Goal: Information Seeking & Learning: Find specific page/section

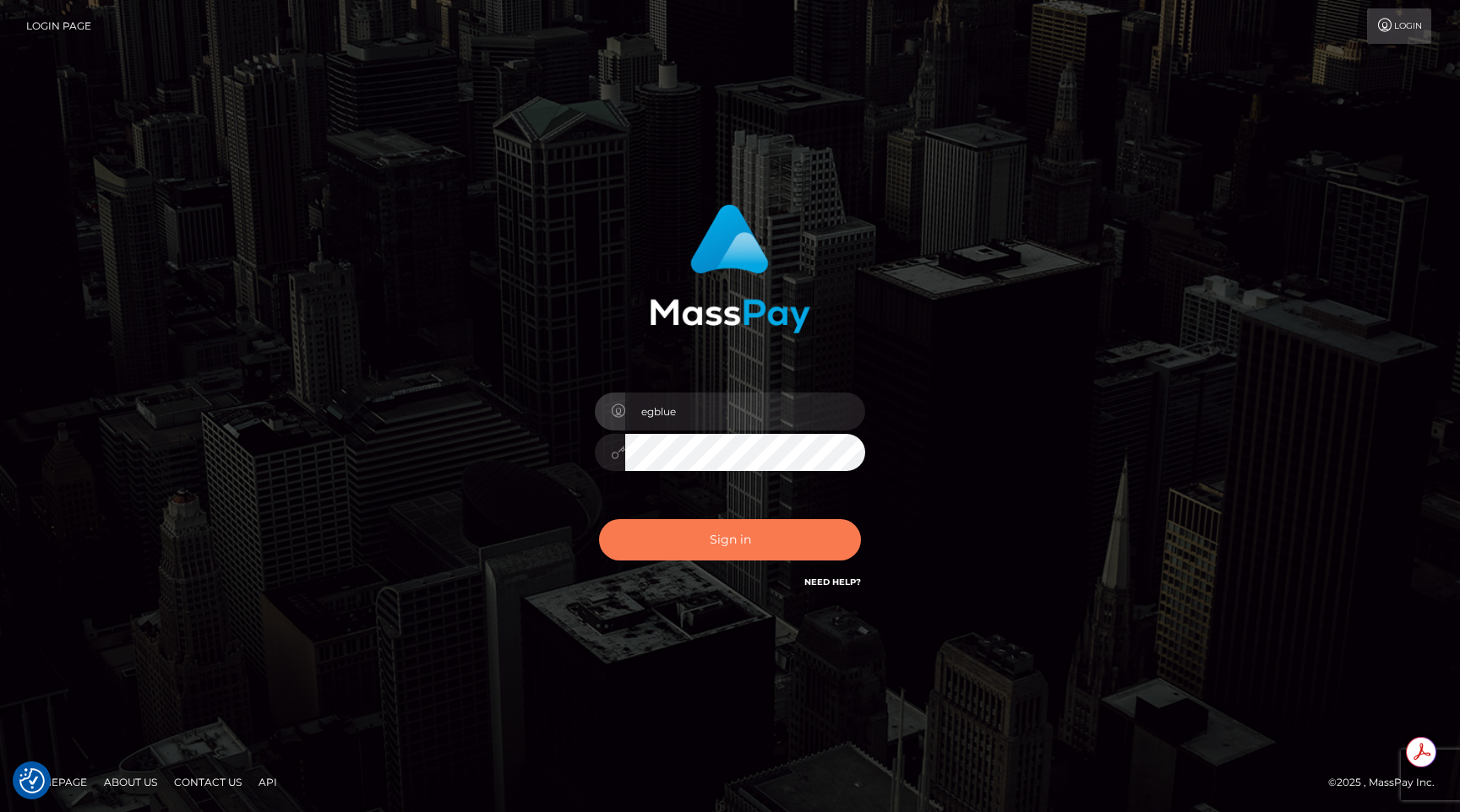
click at [715, 529] on button "Sign in" at bounding box center [730, 540] width 262 height 41
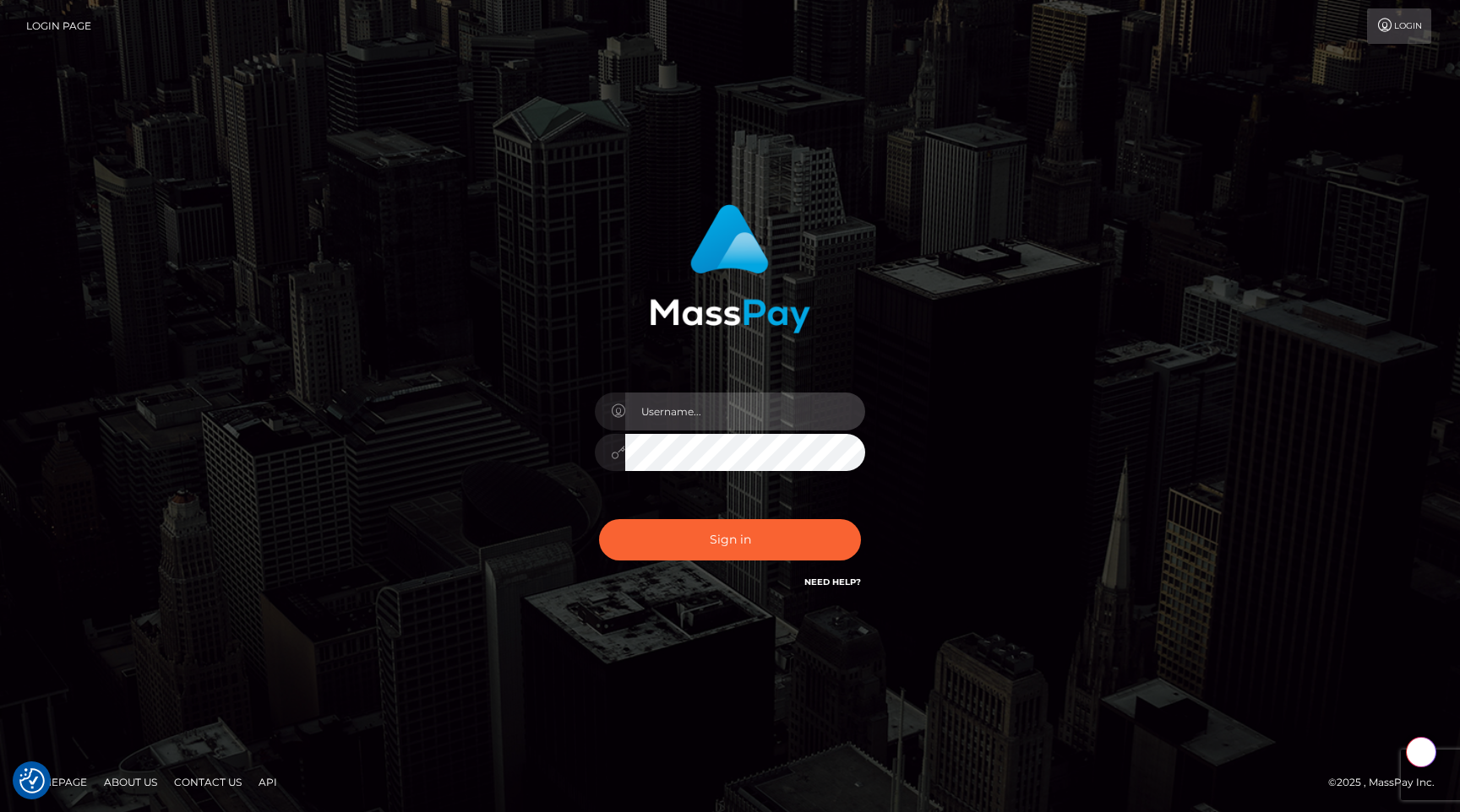
type input "egblue"
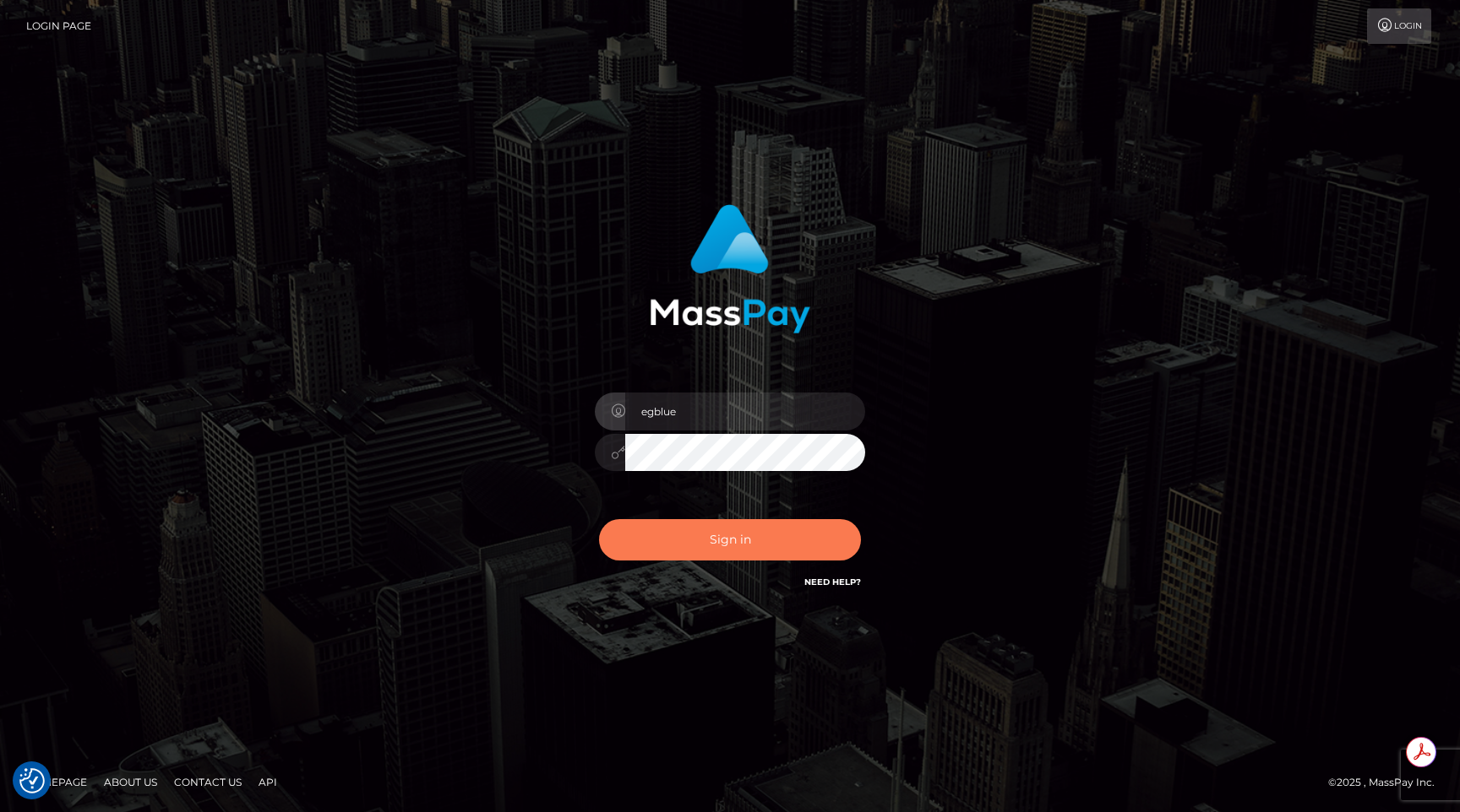
click at [715, 529] on button "Sign in" at bounding box center [730, 540] width 262 height 41
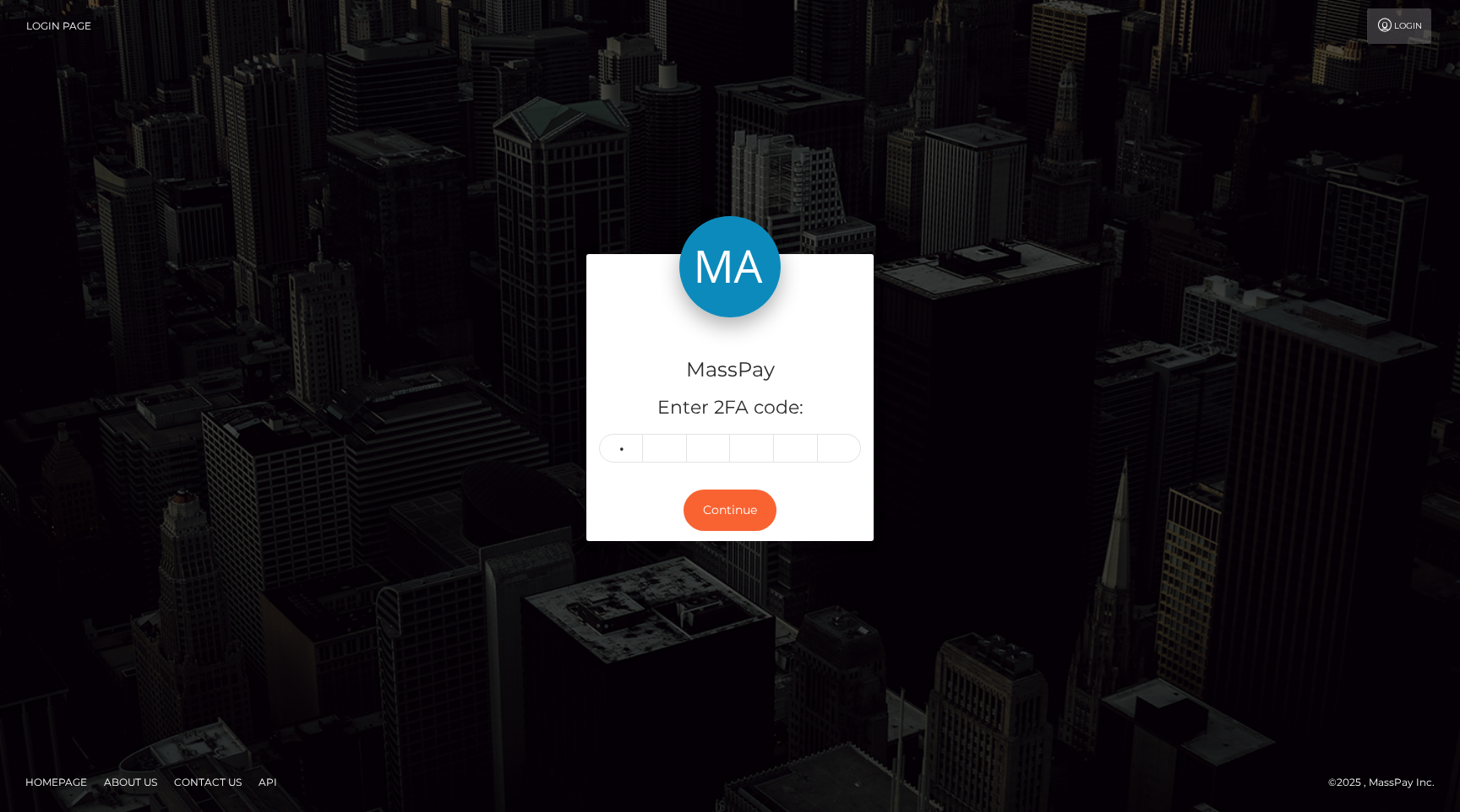
type input "7"
type input "2"
type input "5"
type input "6"
type input "7"
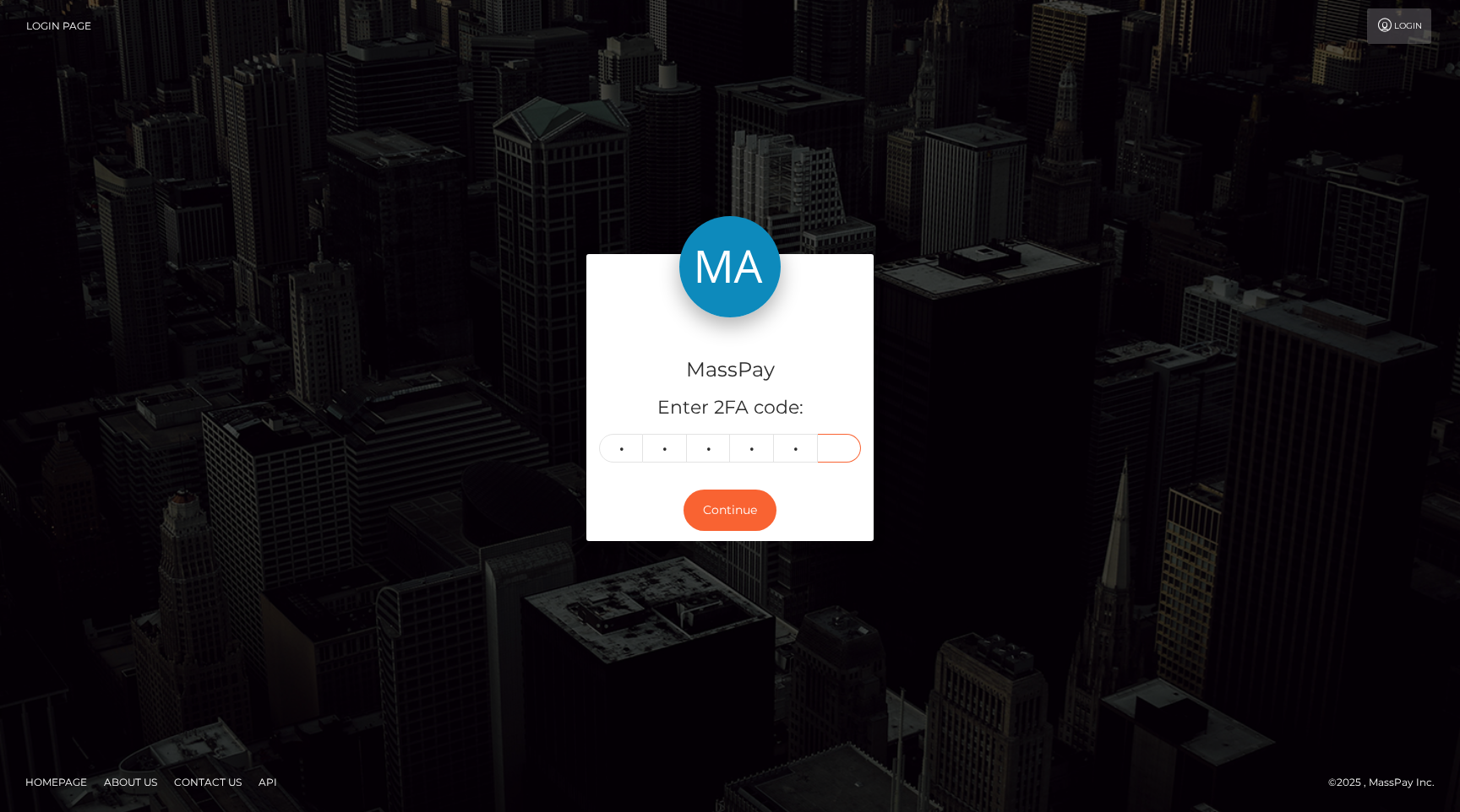
type input "5"
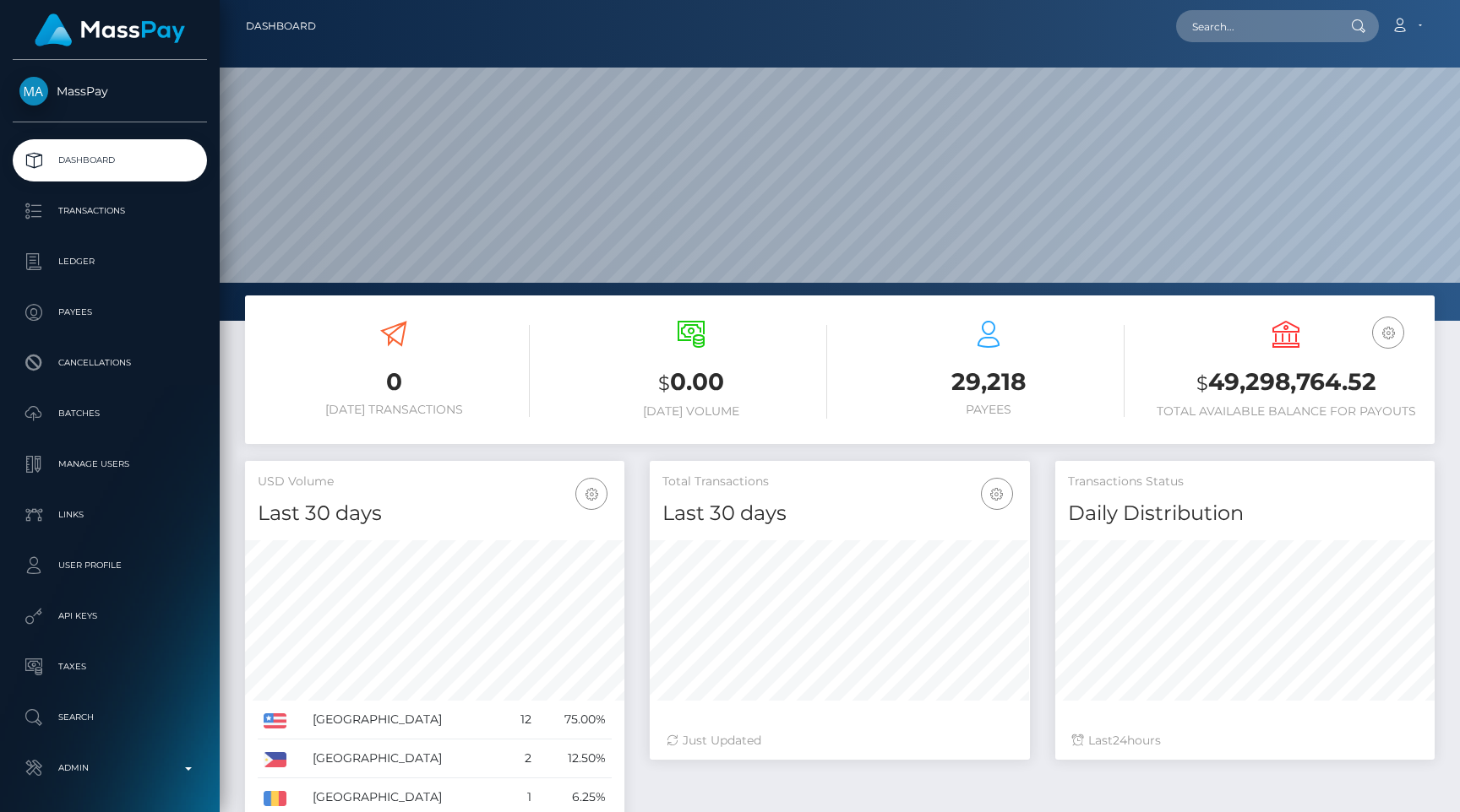
scroll to position [299, 379]
click at [1269, 27] on input "text" at bounding box center [1255, 26] width 159 height 32
paste input "pout_zV6rpdH6B3STP"
paste input "0f9bae2e-6835-11f0-a026-06178c1a380f"
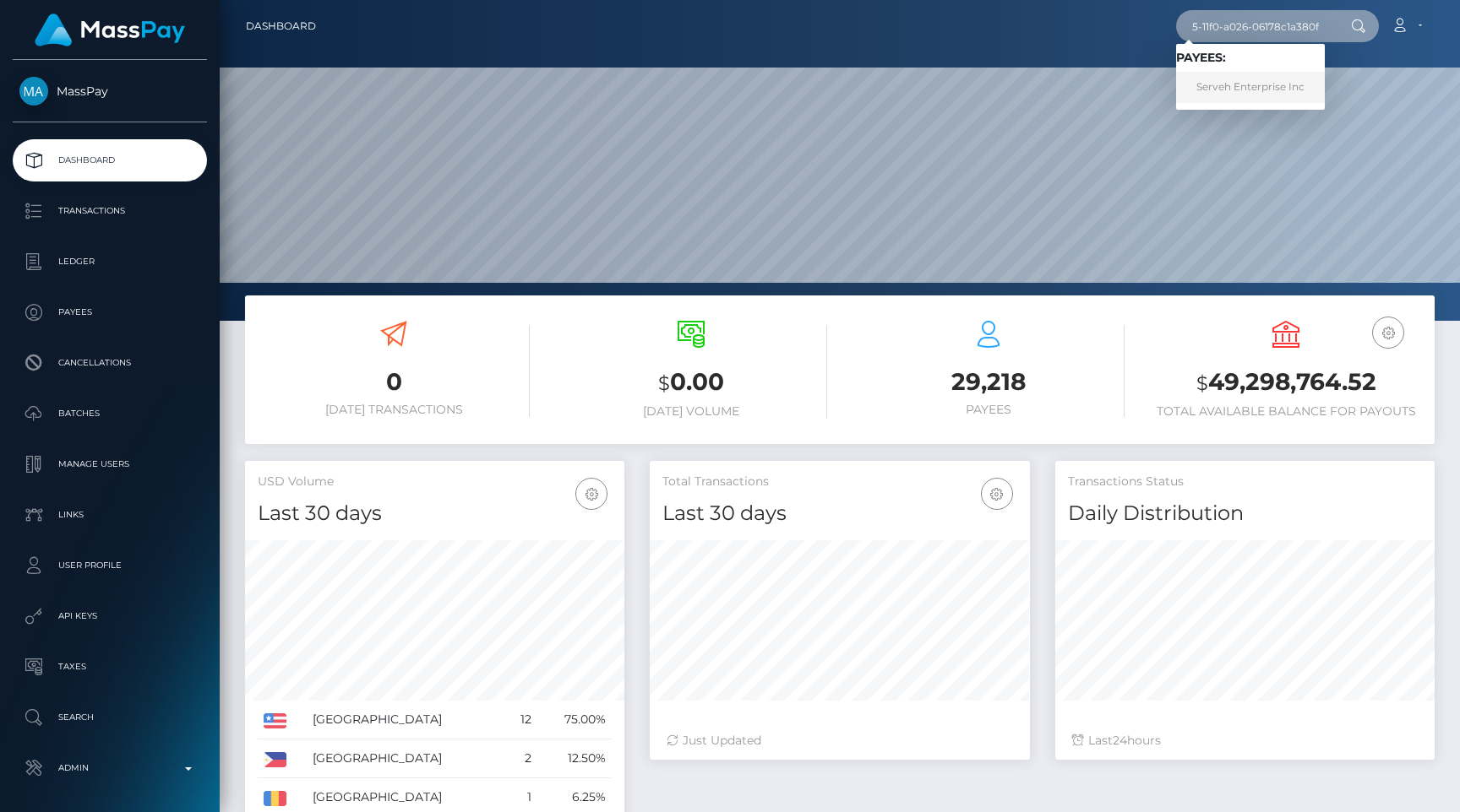
type input "0f9bae2e-6835-11f0-a026-06178c1a380f"
click at [1264, 93] on link "Serveh Enterprise Inc" at bounding box center [1251, 87] width 149 height 31
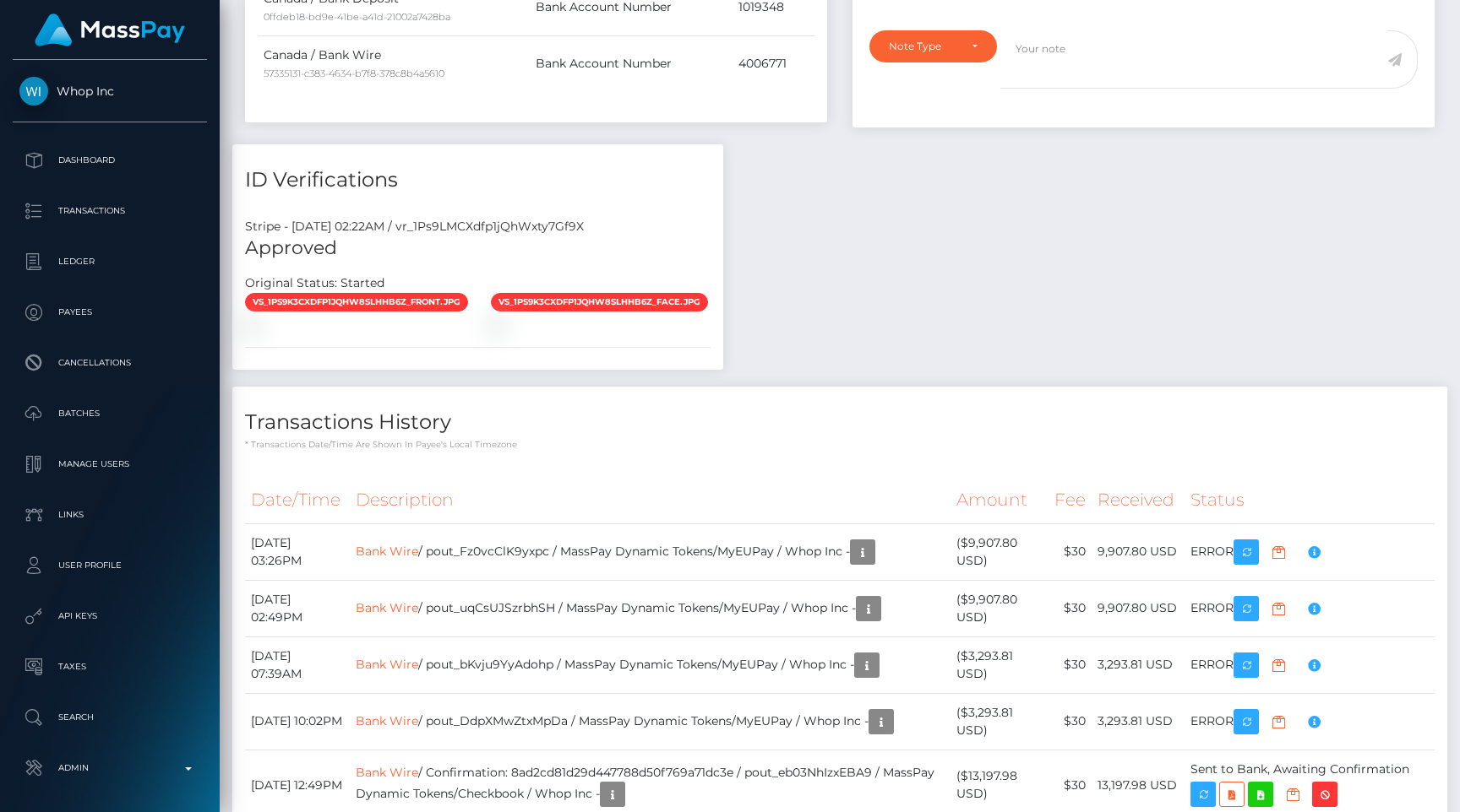
scroll to position [1314, 0]
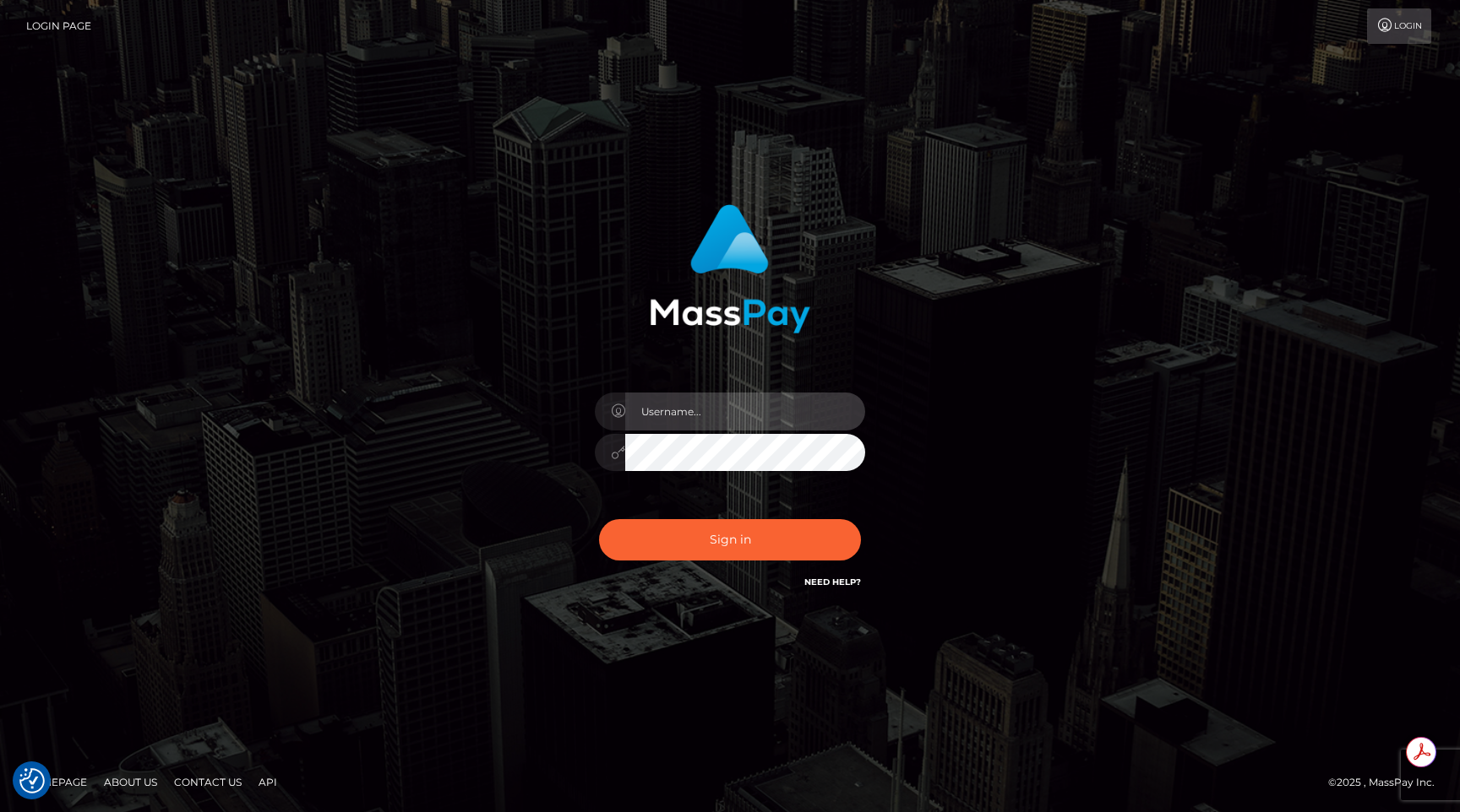
type input "egblue"
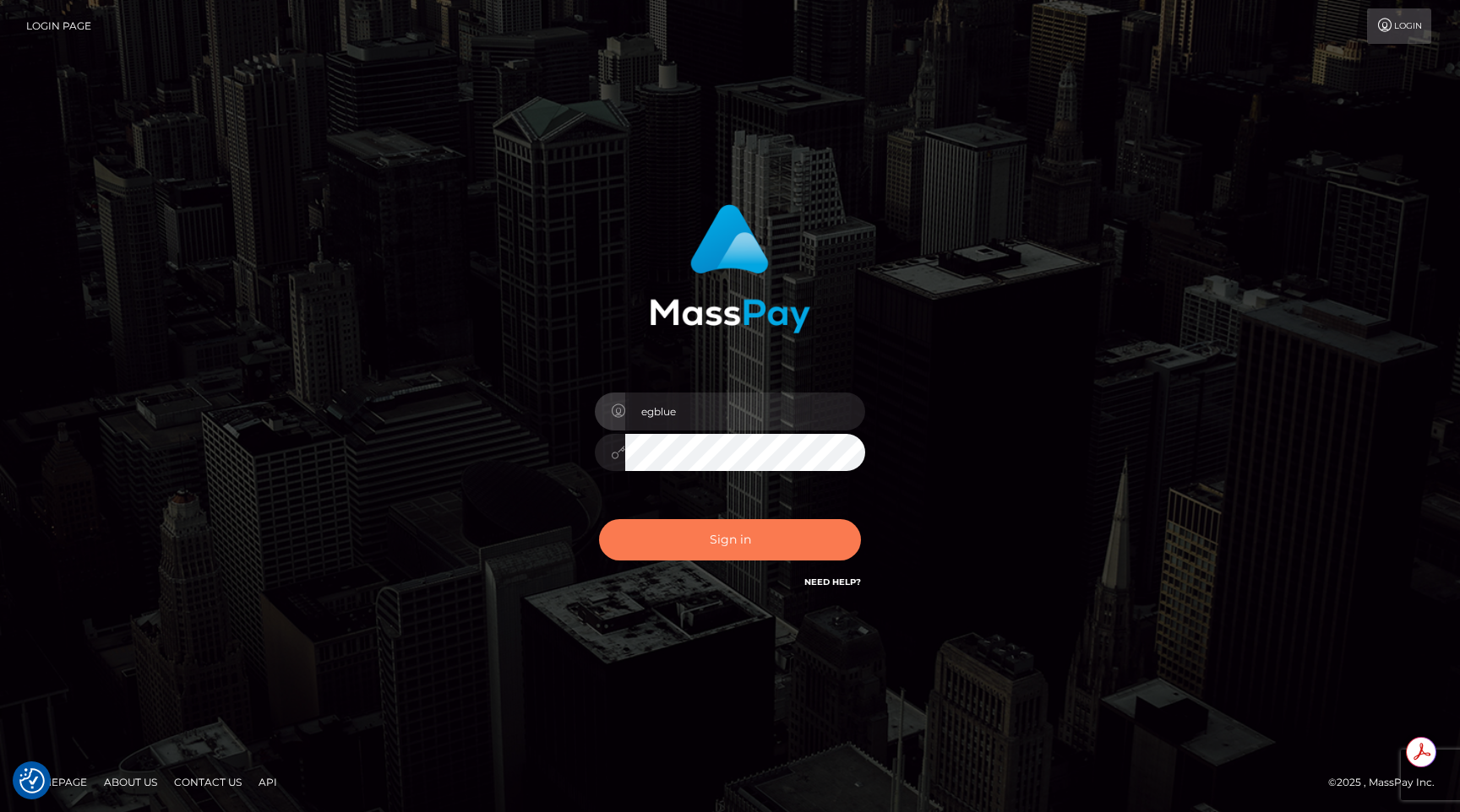
click at [759, 528] on button "Sign in" at bounding box center [730, 540] width 262 height 41
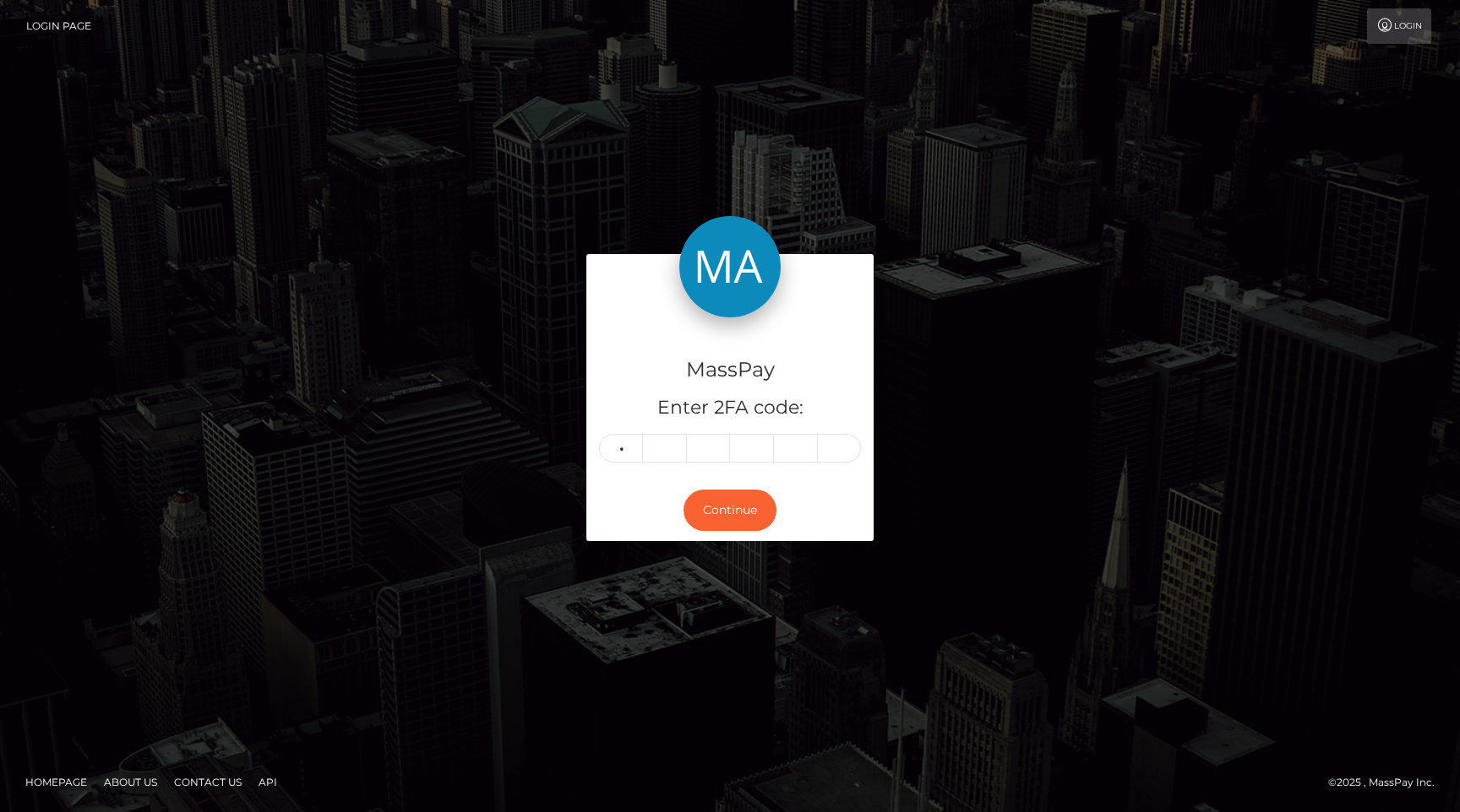
type input "9"
type input "2"
type input "3"
type input "4"
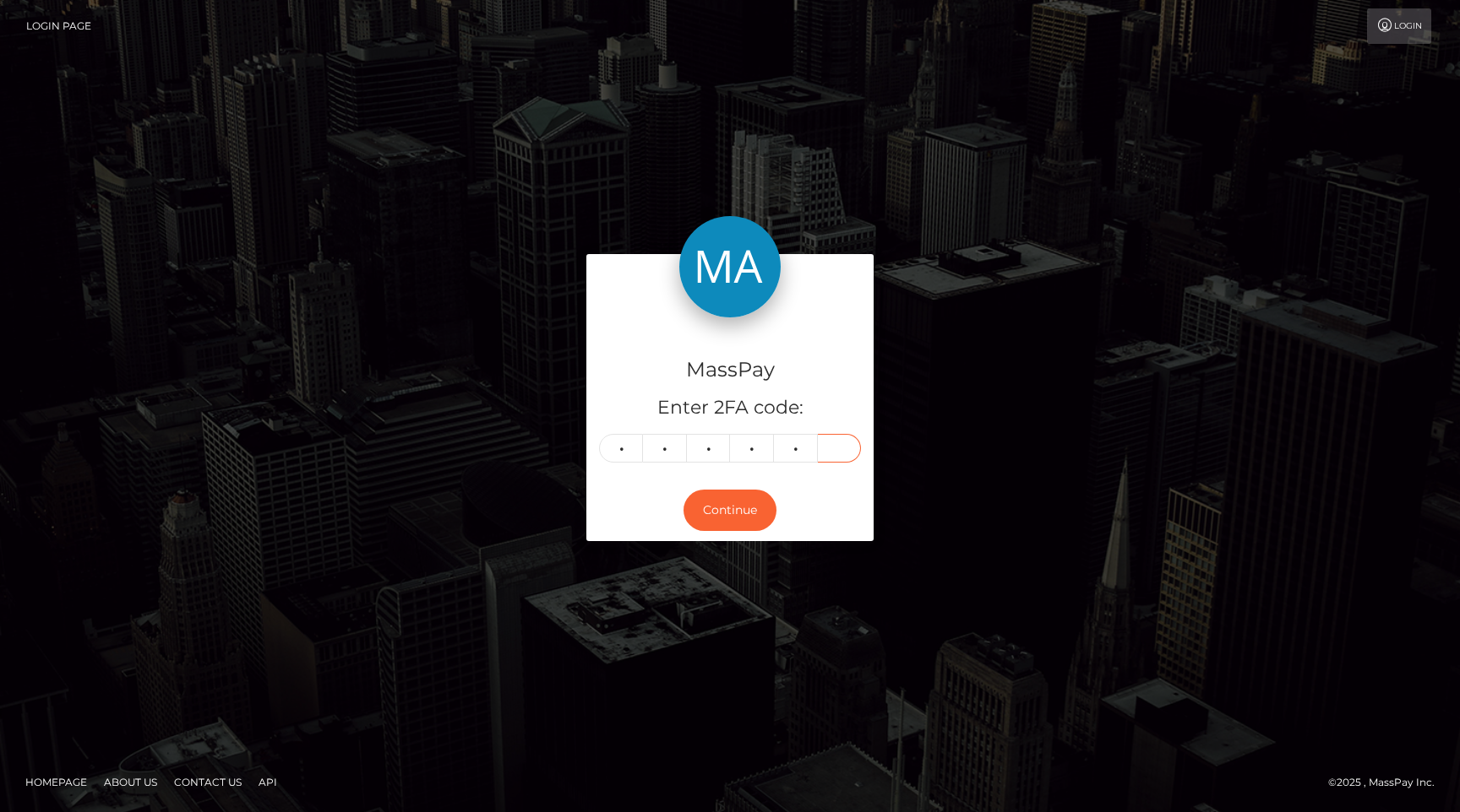
type input "4"
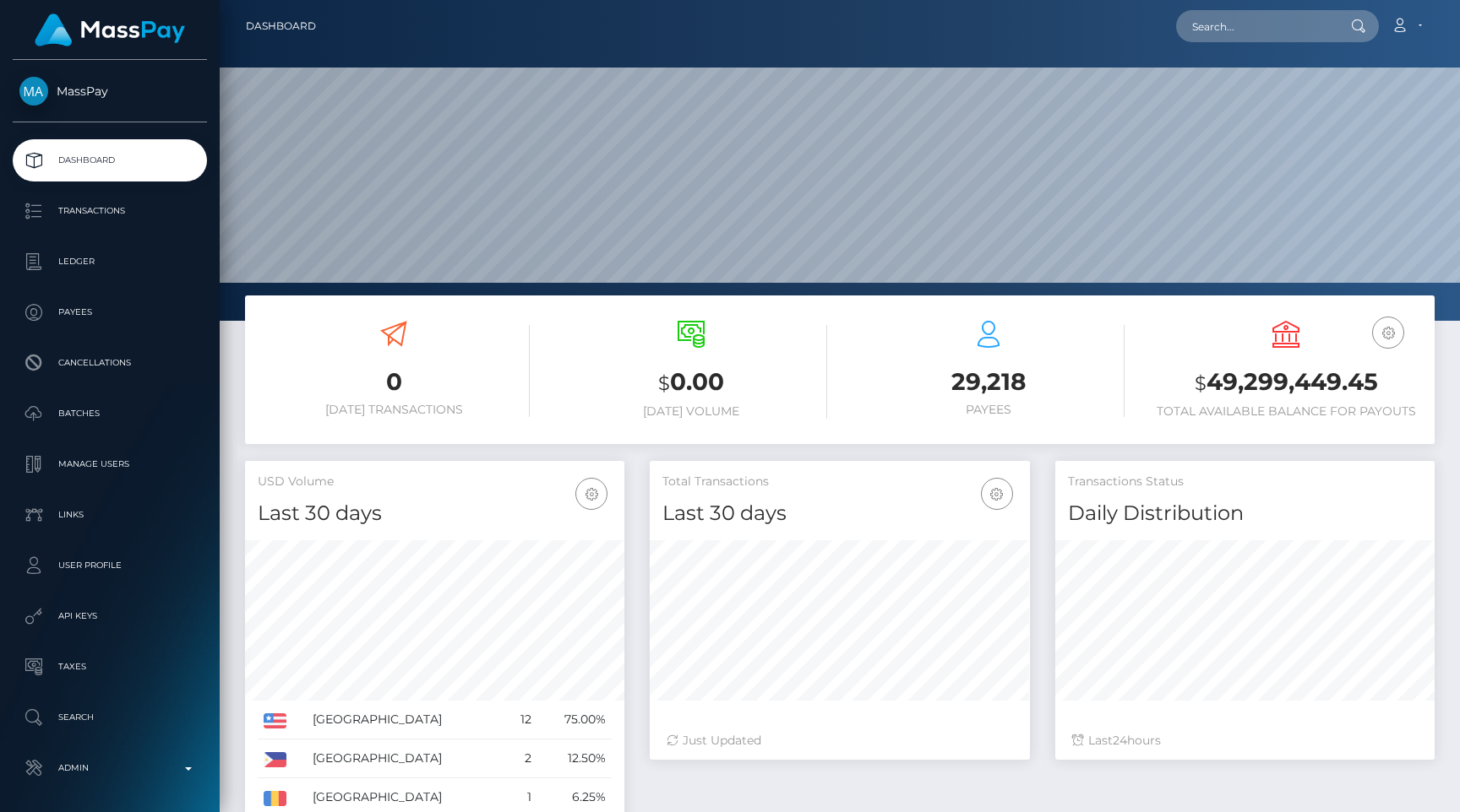
scroll to position [299, 379]
click at [637, 488] on div "Total Transactions Last 30 days Last 30 days Last 60 days Last 90 days Just Upd…" at bounding box center [839, 618] width 404 height 316
click at [1245, 33] on input "text" at bounding box center [1255, 26] width 159 height 32
paste input "[DATE][EMAIL_ADDRESS][DOMAIN_NAME]"
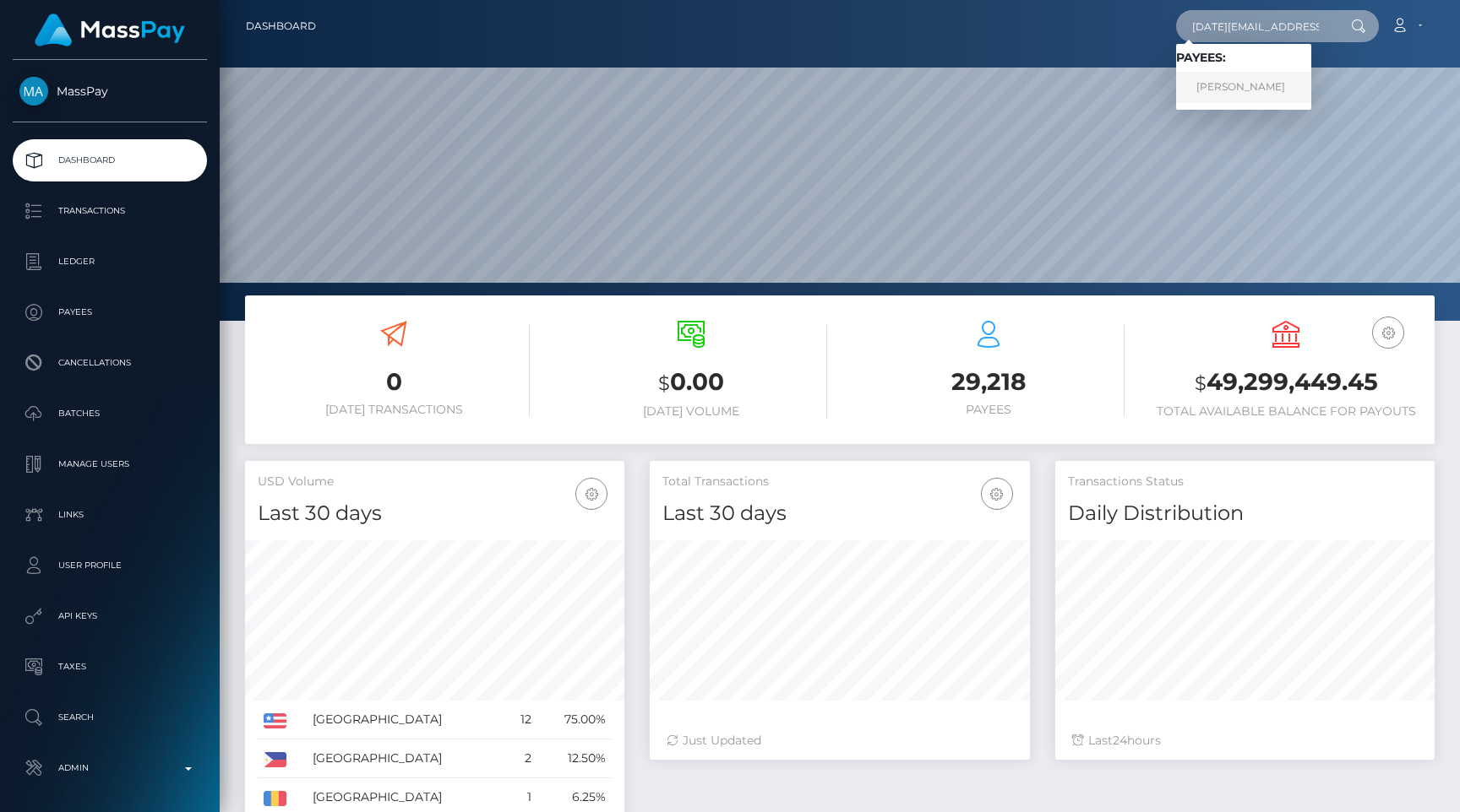
type input "[DATE][EMAIL_ADDRESS][DOMAIN_NAME]"
click at [1236, 84] on link "ZULKIFLI BIN ABDULLAH" at bounding box center [1243, 87] width 135 height 31
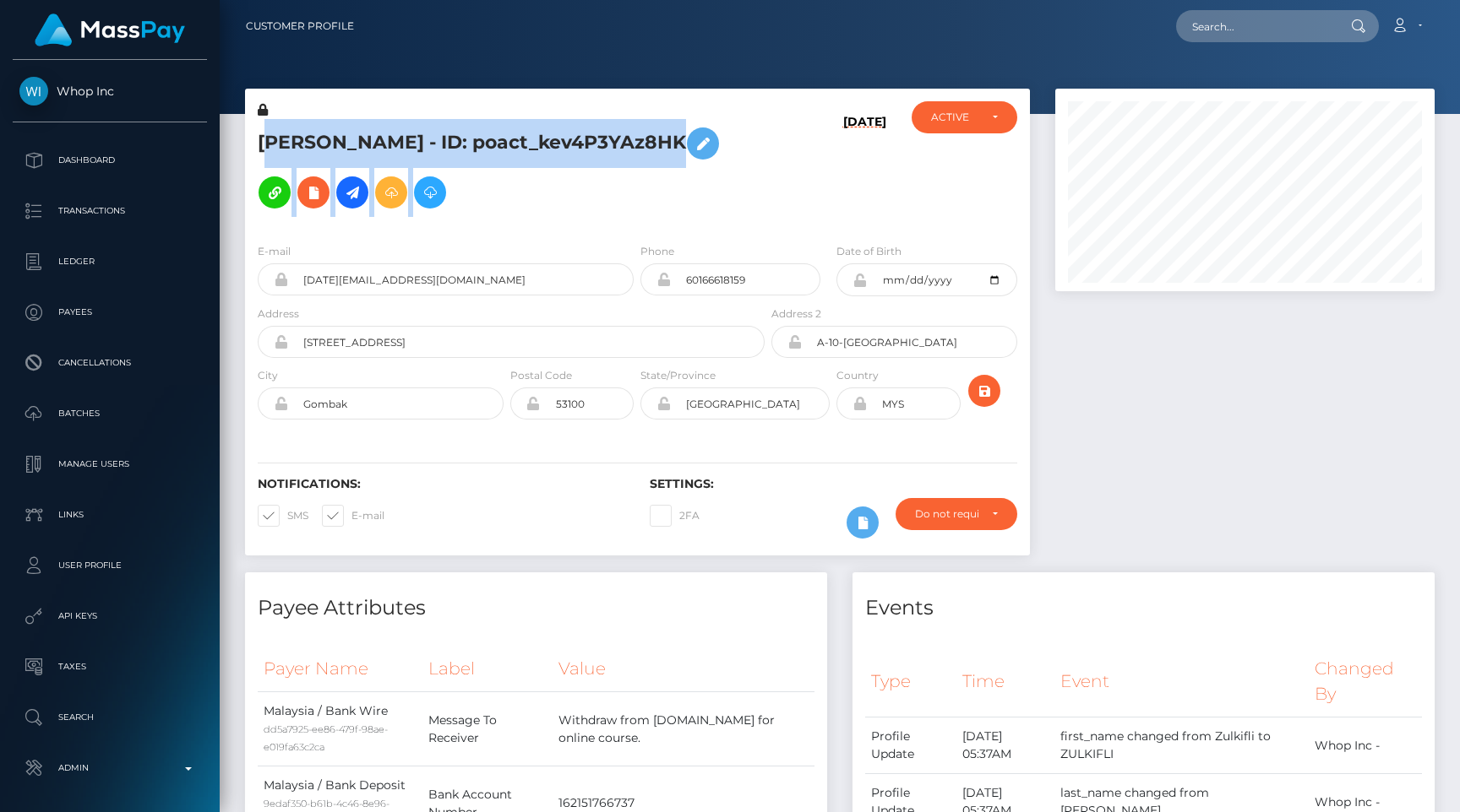
scroll to position [203, 379]
click at [260, 136] on h5 "[PERSON_NAME] - ID: poact_kev4P3YAz8HK" at bounding box center [506, 168] width 498 height 98
click at [260, 136] on h5 "ZULKIFLI BIN ABDULLAH - ID: poact_kev4P3YAz8HK" at bounding box center [506, 168] width 498 height 98
drag, startPoint x: 260, startPoint y: 136, endPoint x: 941, endPoint y: 186, distance: 682.8
click at [941, 185] on div "ZULKIFLI BIN ABDULLAH - ID: poact_kev4P3YAz8HK 10/08/25" at bounding box center [637, 166] width 785 height 128
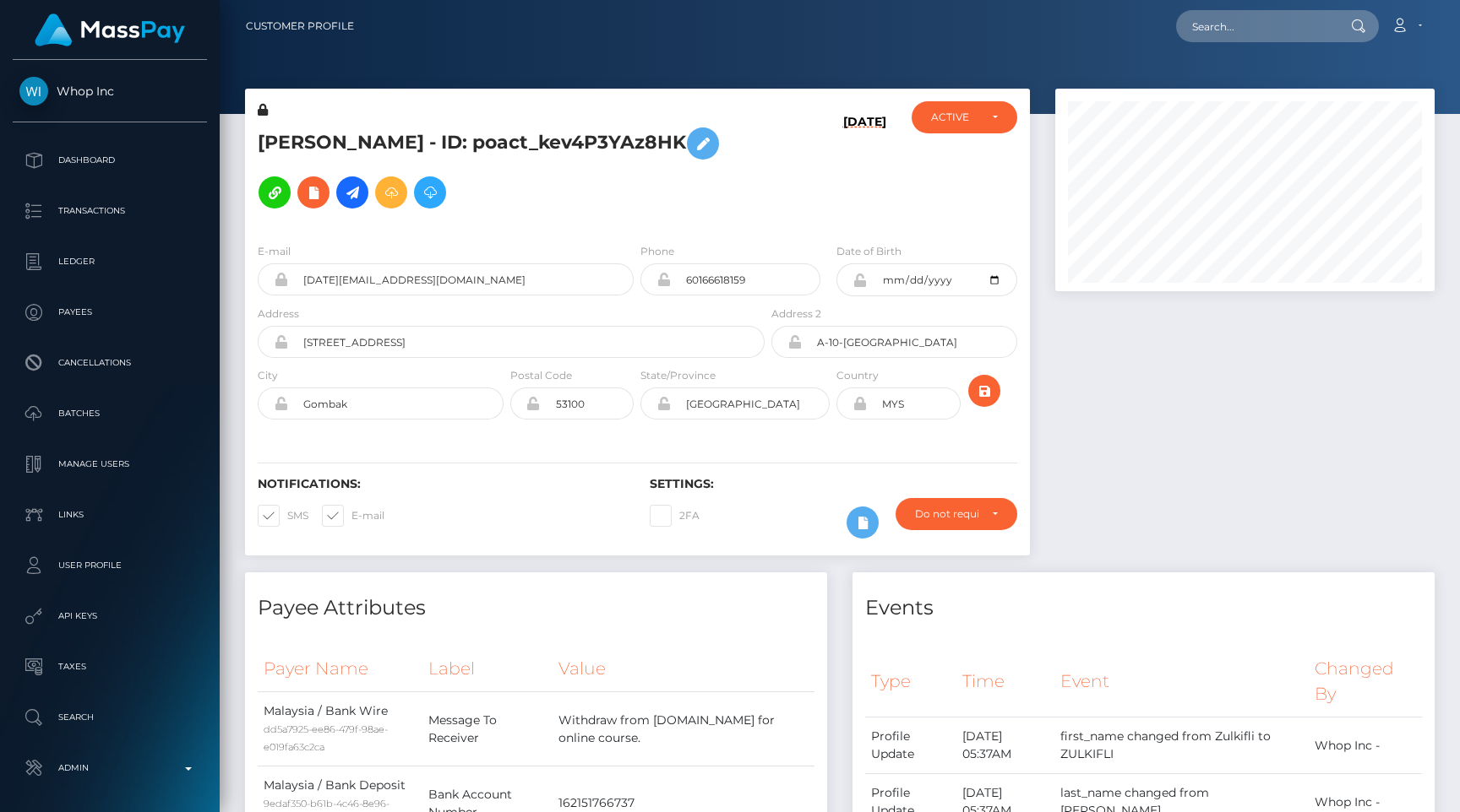
click at [941, 186] on div "ACTIVE DEACTIVE CLOSED ACTIVE" at bounding box center [964, 166] width 131 height 128
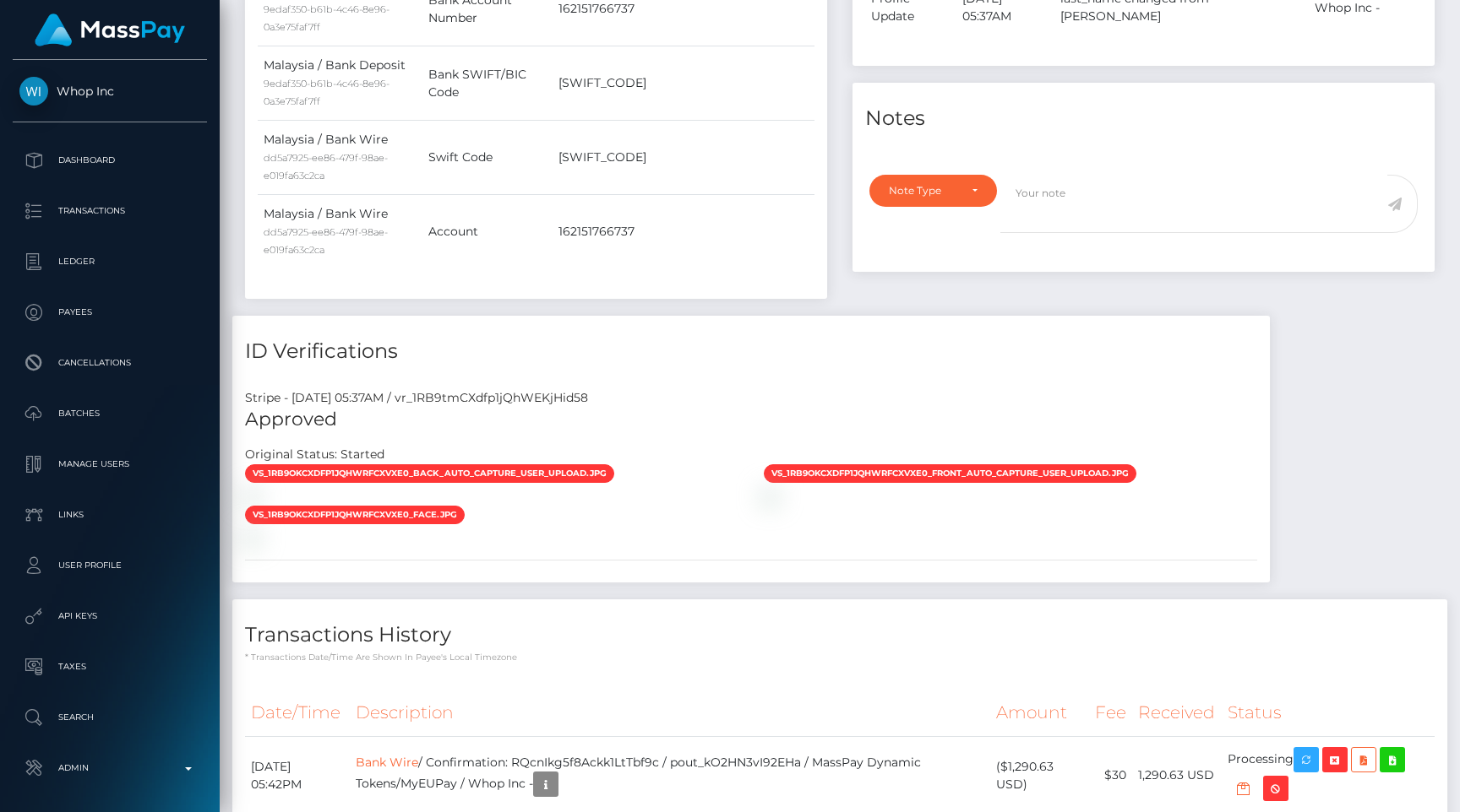
click at [539, 389] on div "Stripe - July 24, 2025 05:37AM / vr_1RB9tmCXdfp1jQhWEKjHid58" at bounding box center [750, 398] width 1038 height 18
copy div "vr_1RB9tmCXdfp1jQhWEKjHid58"
click at [537, 346] on div "ID Verifications Stripe - July 24, 2025 05:37AM / vr_1RB9tmCXdfp1jQhWEKjHid58 A…" at bounding box center [750, 448] width 1038 height 267
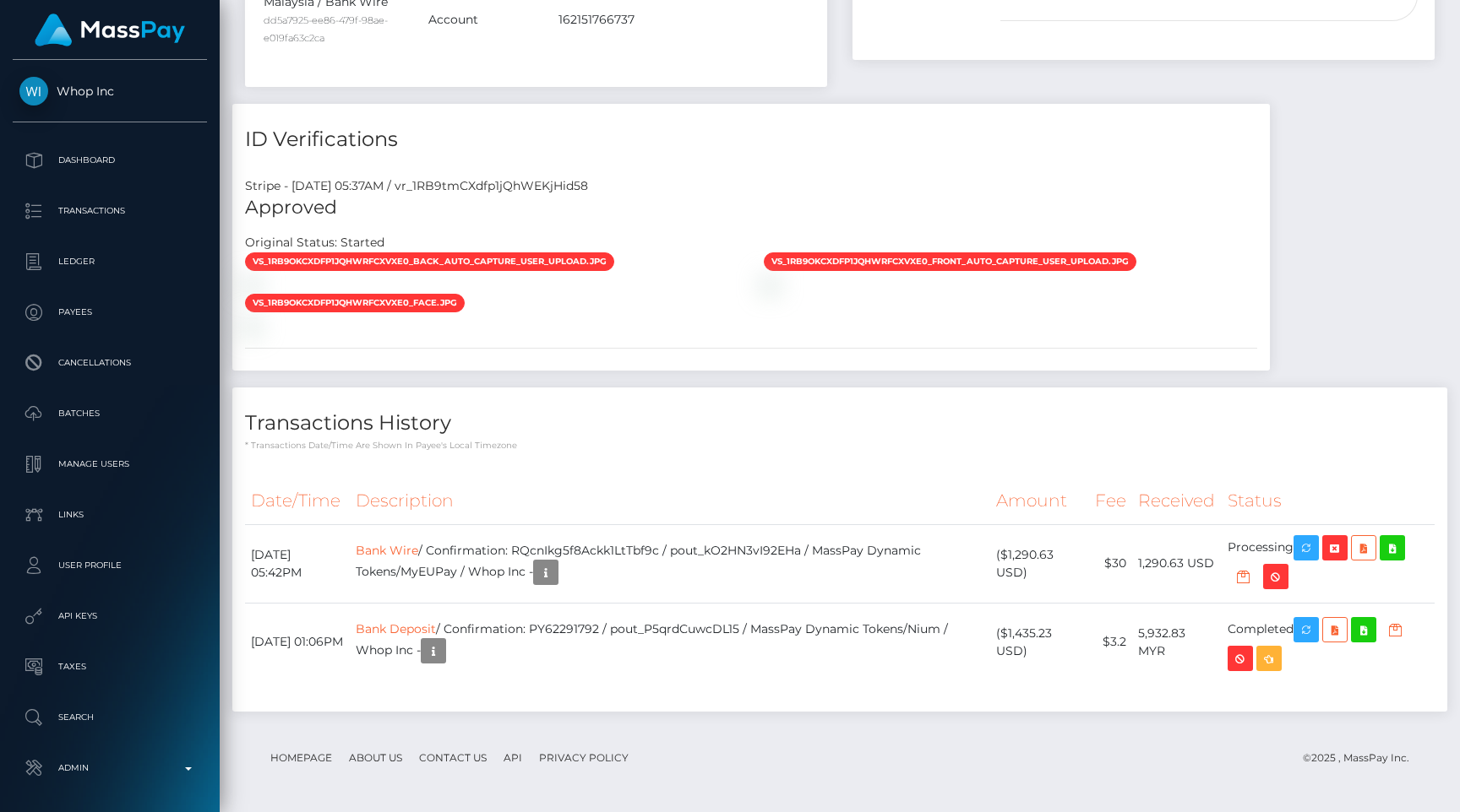
scroll to position [203, 379]
click at [101, 765] on p "Admin" at bounding box center [110, 768] width 181 height 25
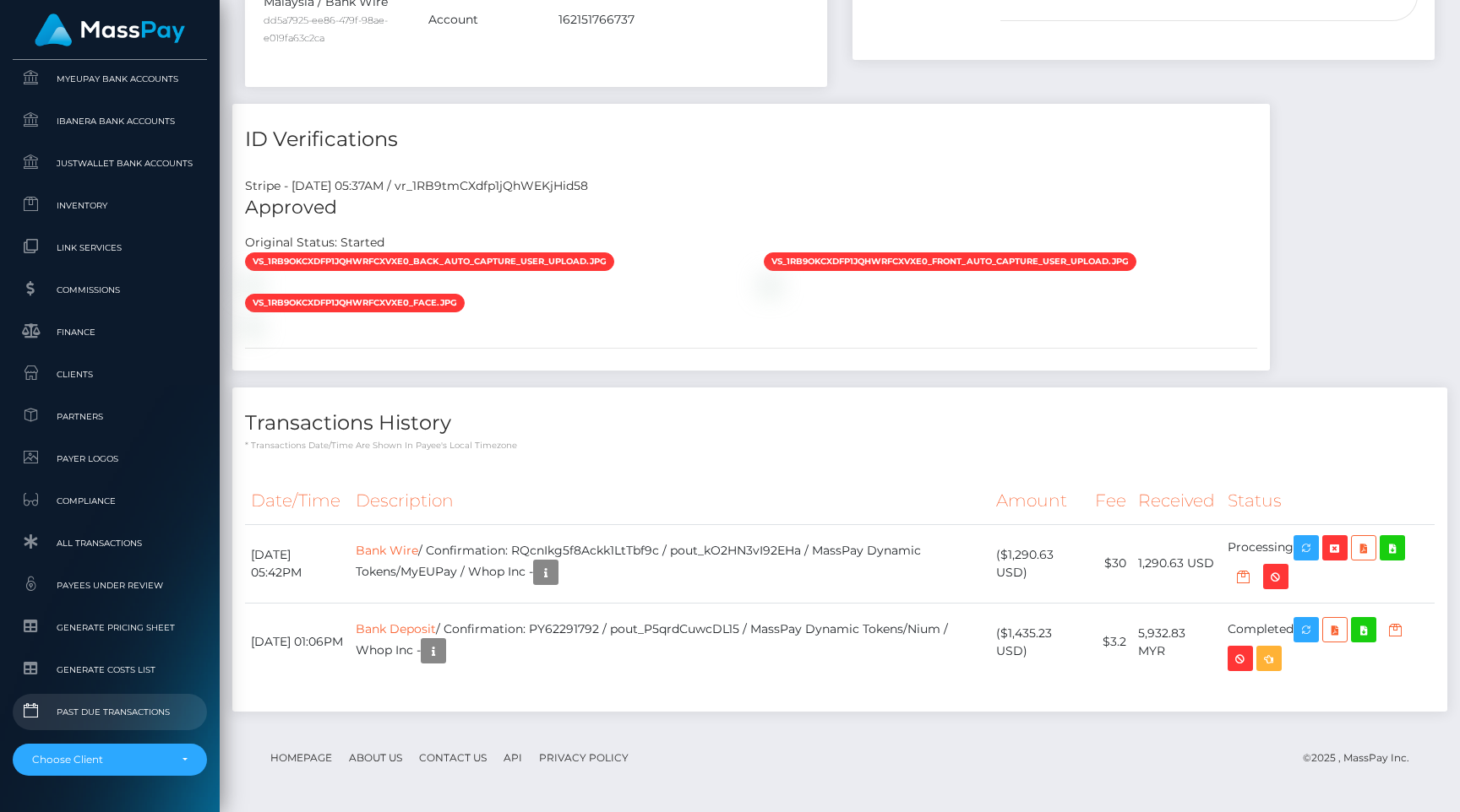
scroll to position [1008, 0]
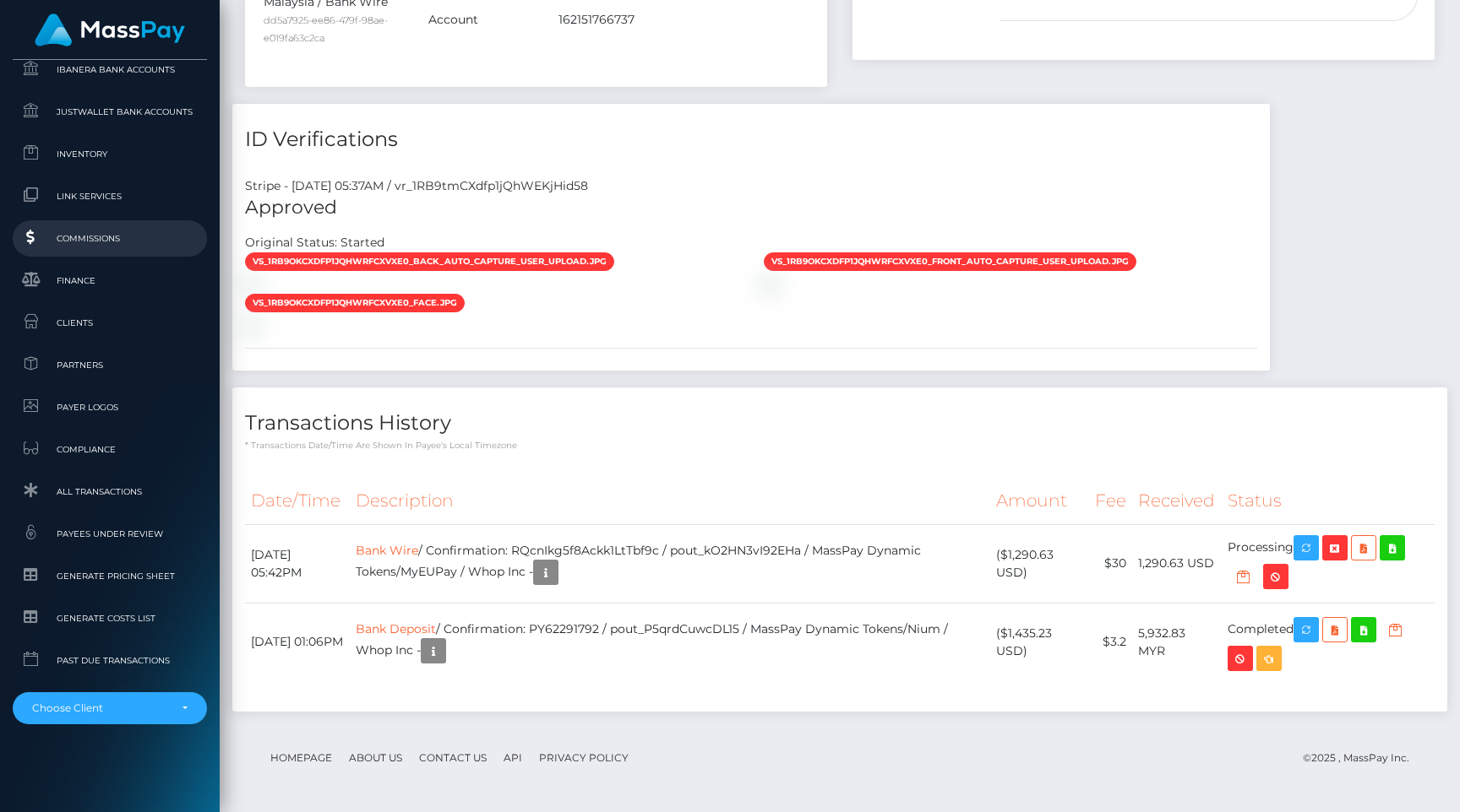
click at [125, 230] on span "Commissions" at bounding box center [110, 238] width 181 height 20
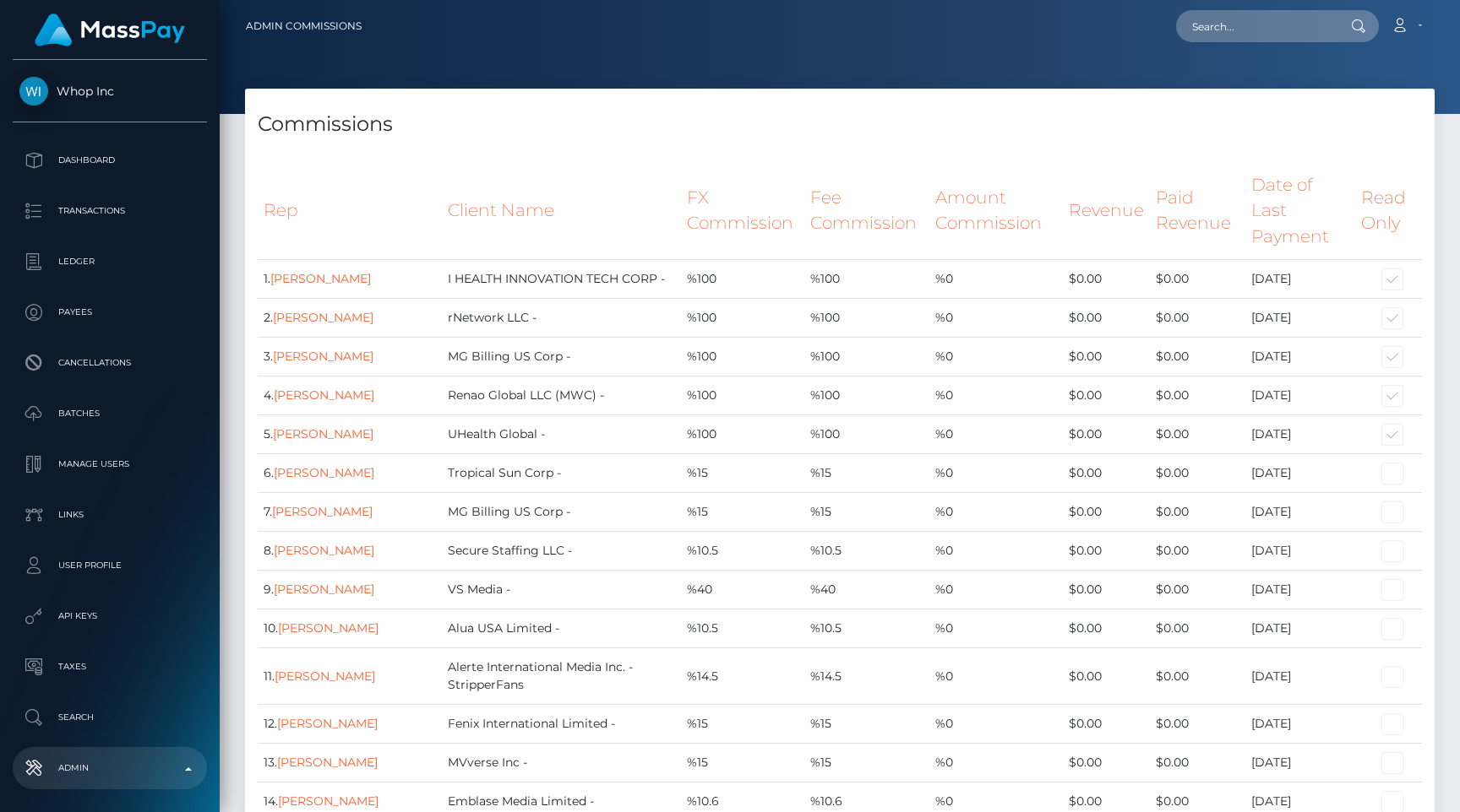
scroll to position [15724, 0]
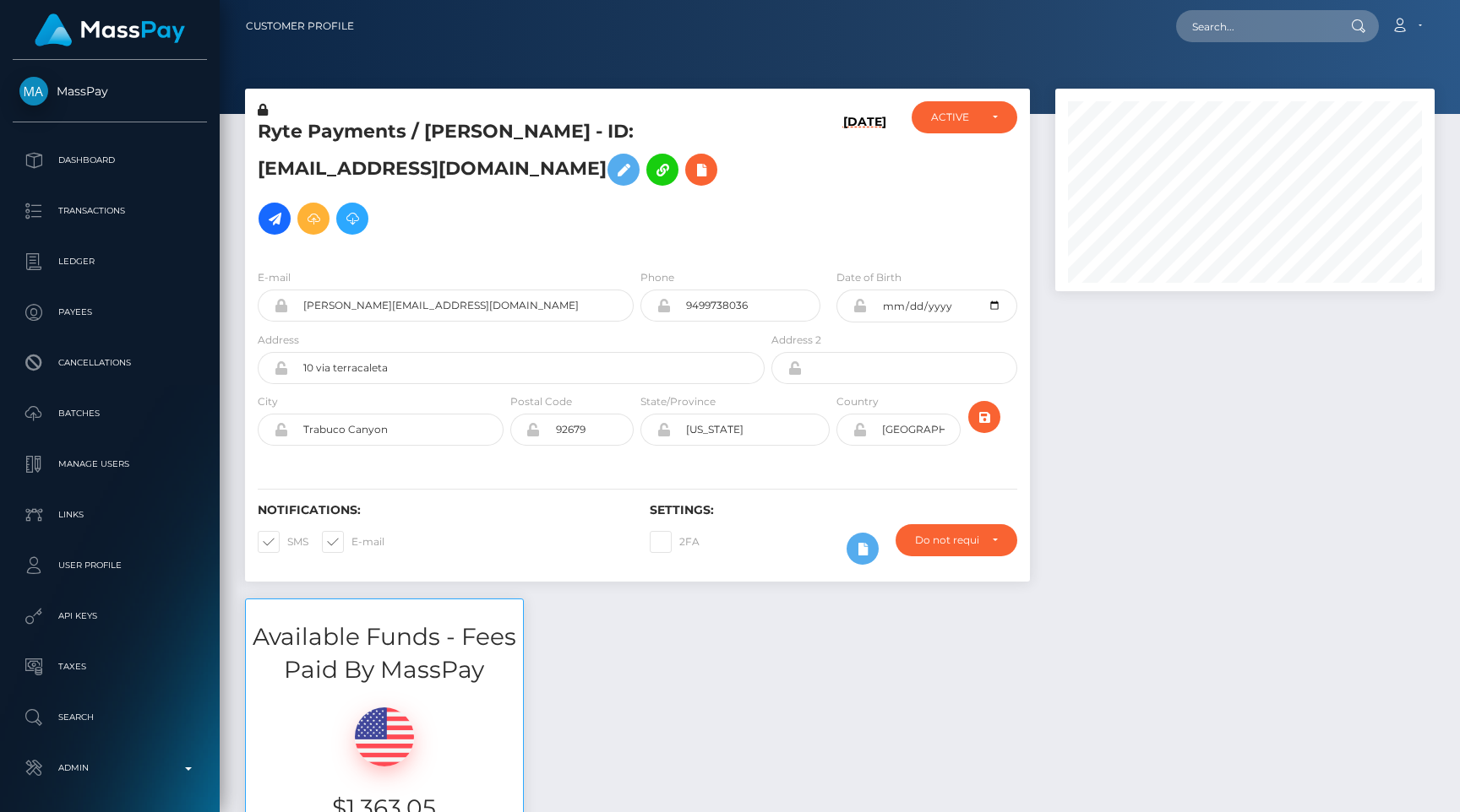
scroll to position [203, 379]
